Goal: Information Seeking & Learning: Learn about a topic

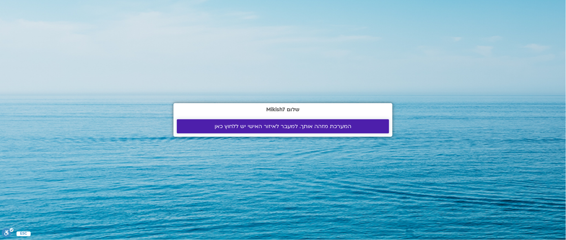
click at [297, 126] on span "המערכת מזהה אותך. למעבר לאיזור האישי יש ללחוץ כאן" at bounding box center [282, 127] width 137 height 6
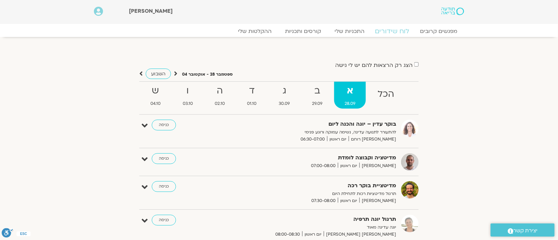
click at [393, 30] on link "לוח שידורים" at bounding box center [392, 31] width 50 height 8
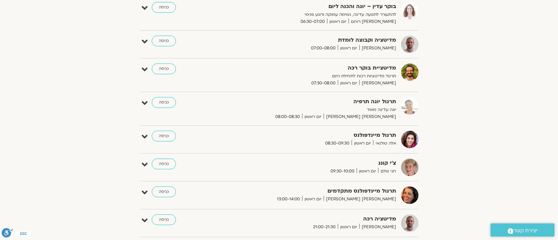
scroll to position [235, 0]
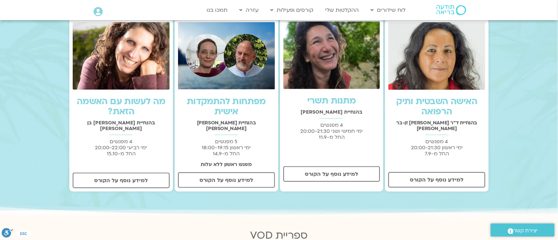
scroll to position [235, 0]
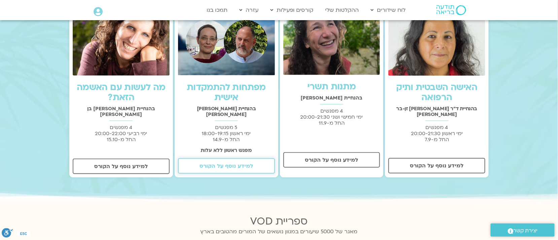
click at [233, 163] on span "למידע נוסף על הקורס" at bounding box center [227, 166] width 54 height 6
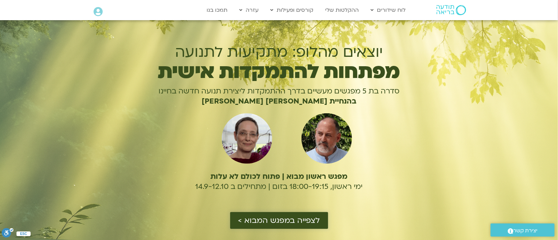
click at [287, 221] on span "לצפייה במפגש המבוא >" at bounding box center [279, 220] width 82 height 9
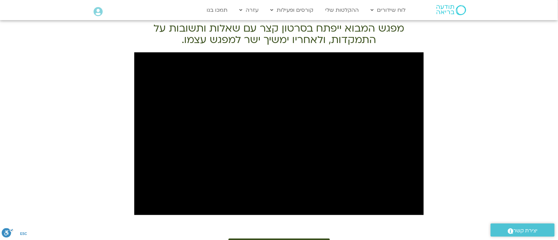
scroll to position [297, 0]
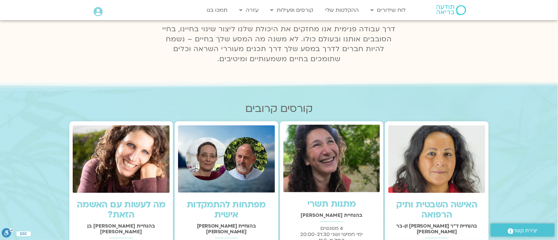
scroll to position [235, 0]
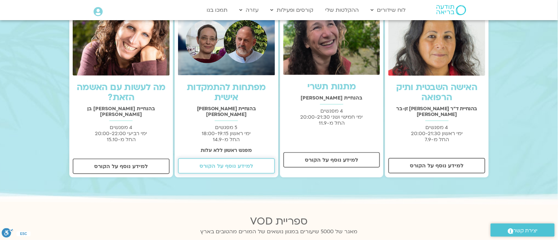
click at [233, 163] on span "למידע נוסף על הקורס" at bounding box center [227, 166] width 54 height 6
